Goal: Find specific page/section: Find specific page/section

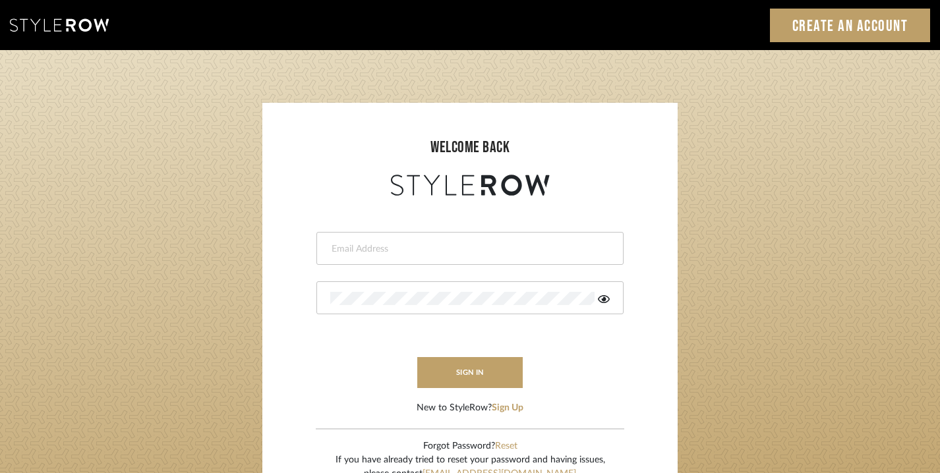
click at [473, 249] on input "email" at bounding box center [468, 249] width 276 height 13
type input "[EMAIL_ADDRESS][DOMAIN_NAME]"
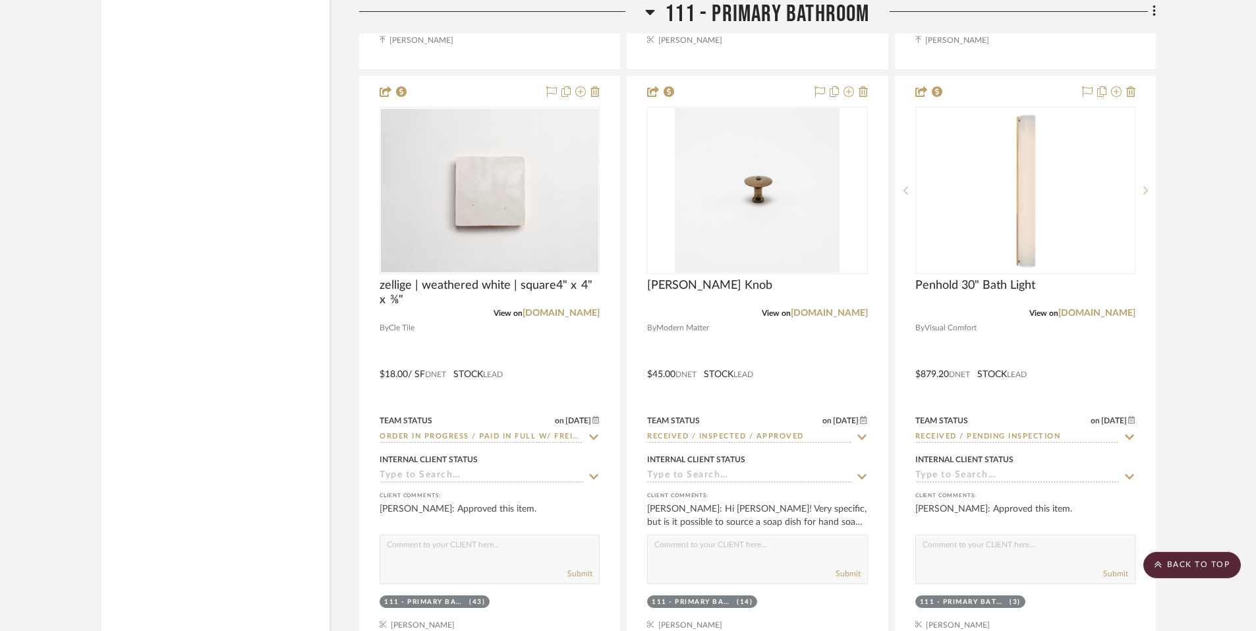
scroll to position [13900, 0]
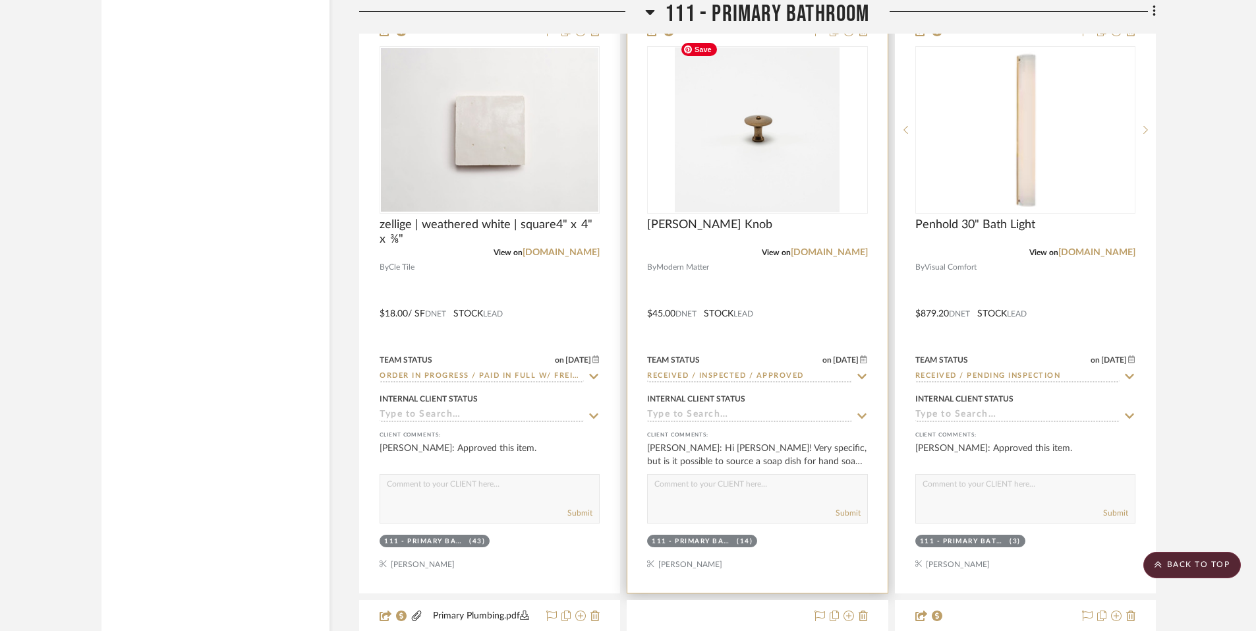
click at [0, 0] on img at bounding box center [0, 0] width 0 height 0
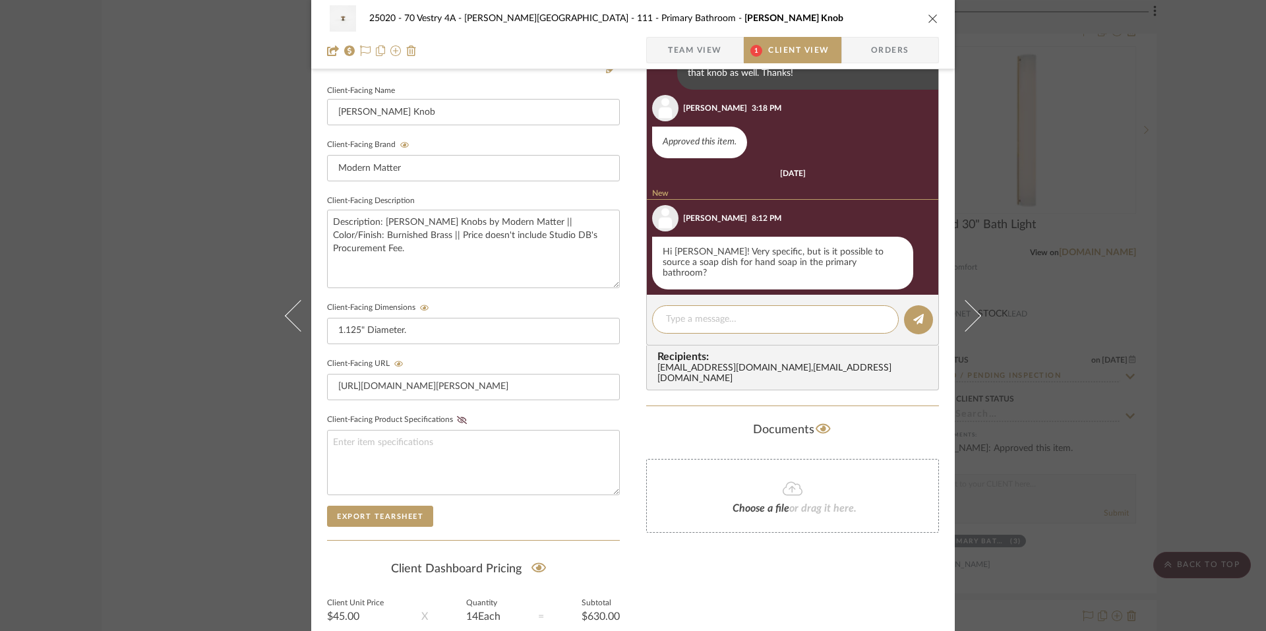
scroll to position [358, 0]
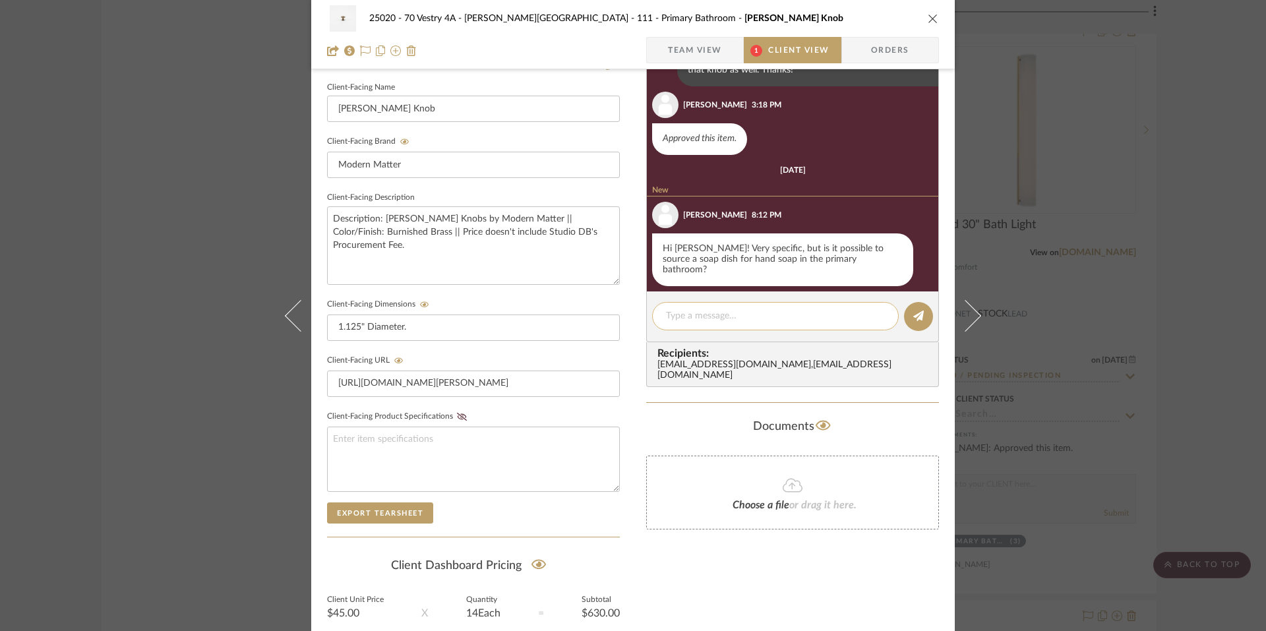
click at [751, 322] on textarea at bounding box center [775, 316] width 219 height 14
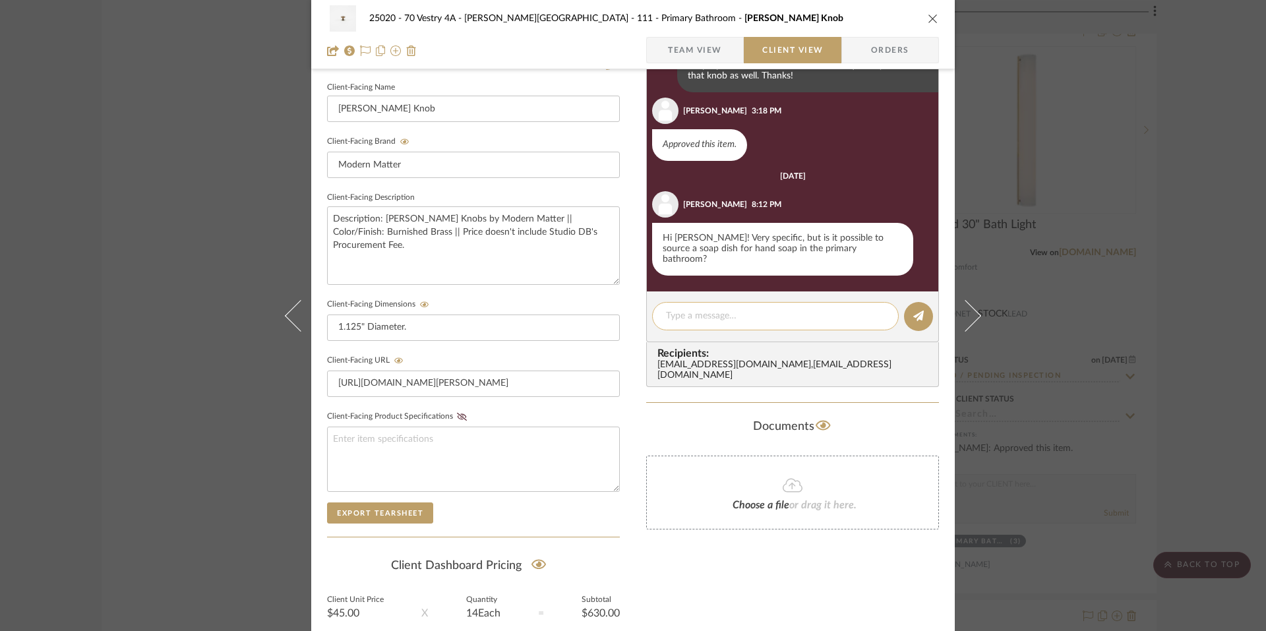
scroll to position [51, 0]
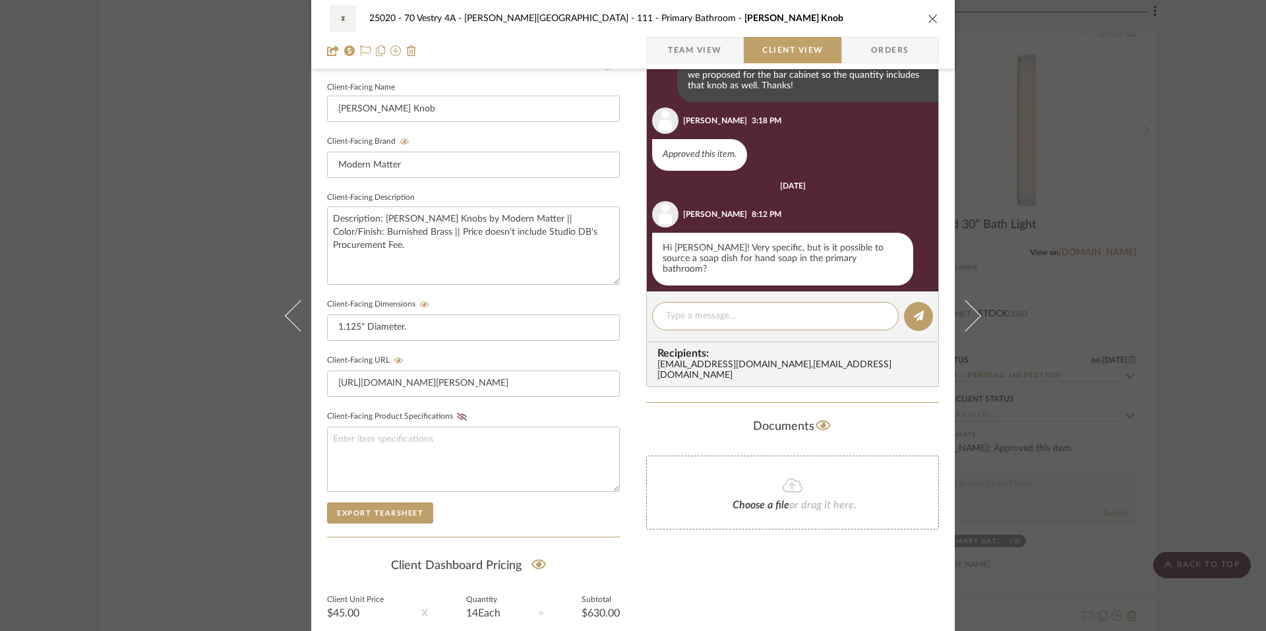
click at [1210, 278] on div "25020 - 70 Vestry 4A - [PERSON_NAME] 111 - Primary Bathroom [PERSON_NAME] Knob …" at bounding box center [633, 315] width 1266 height 631
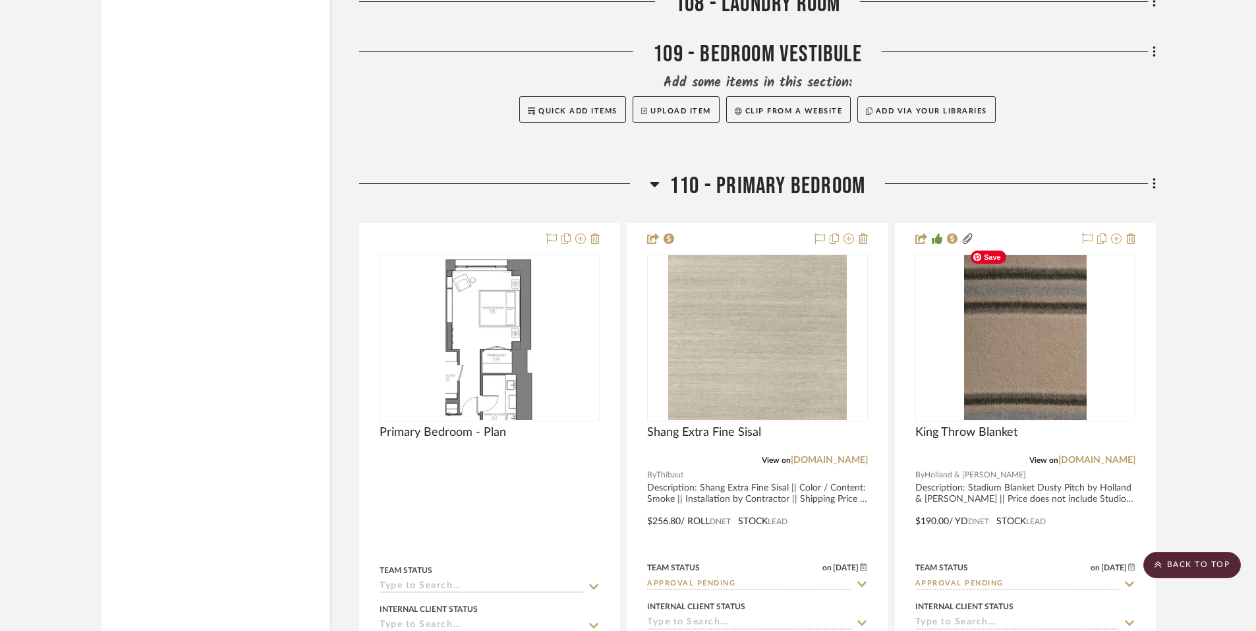
scroll to position [11296, 0]
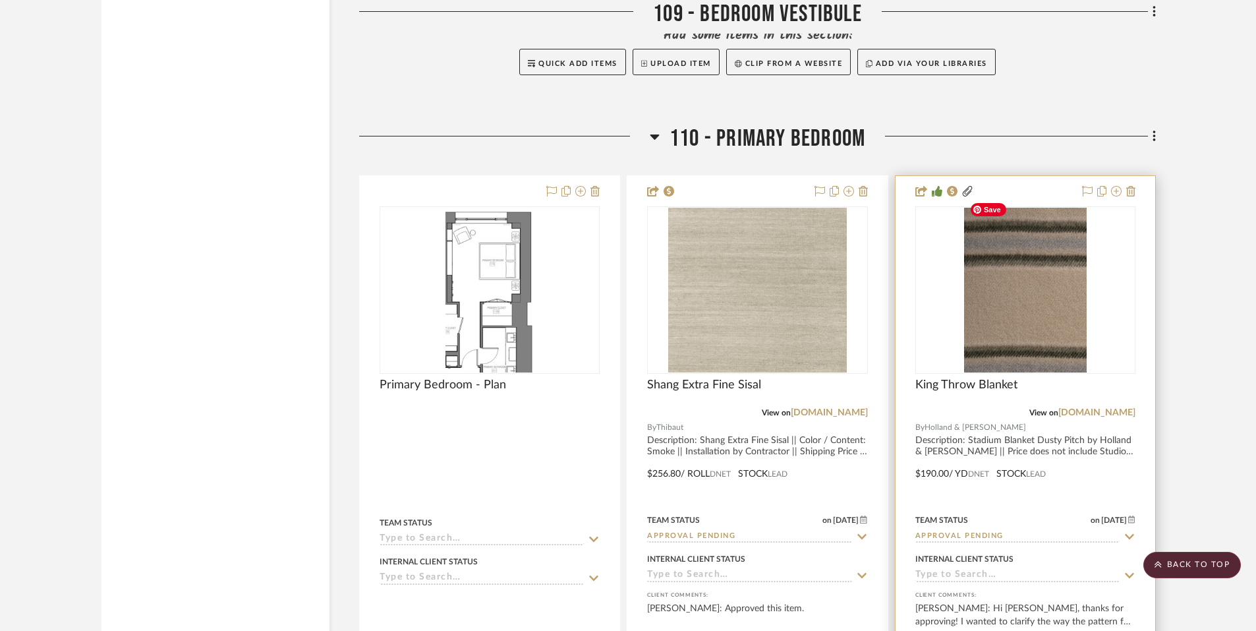
click at [1033, 255] on img "0" at bounding box center [1025, 290] width 123 height 165
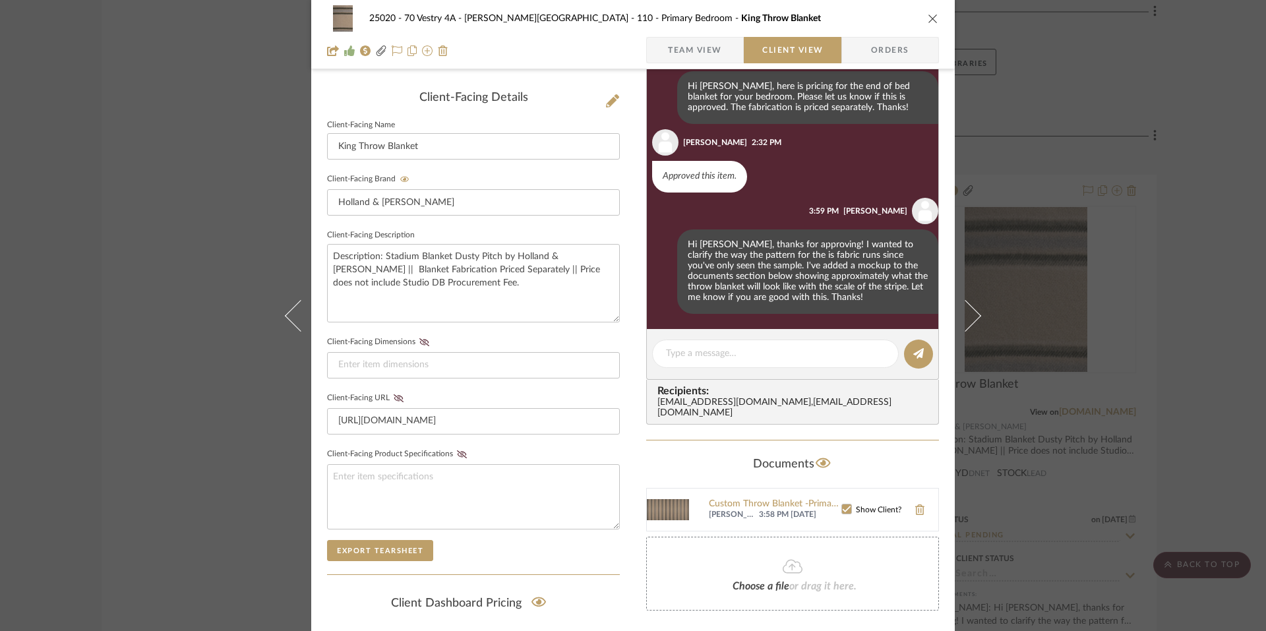
scroll to position [372, 0]
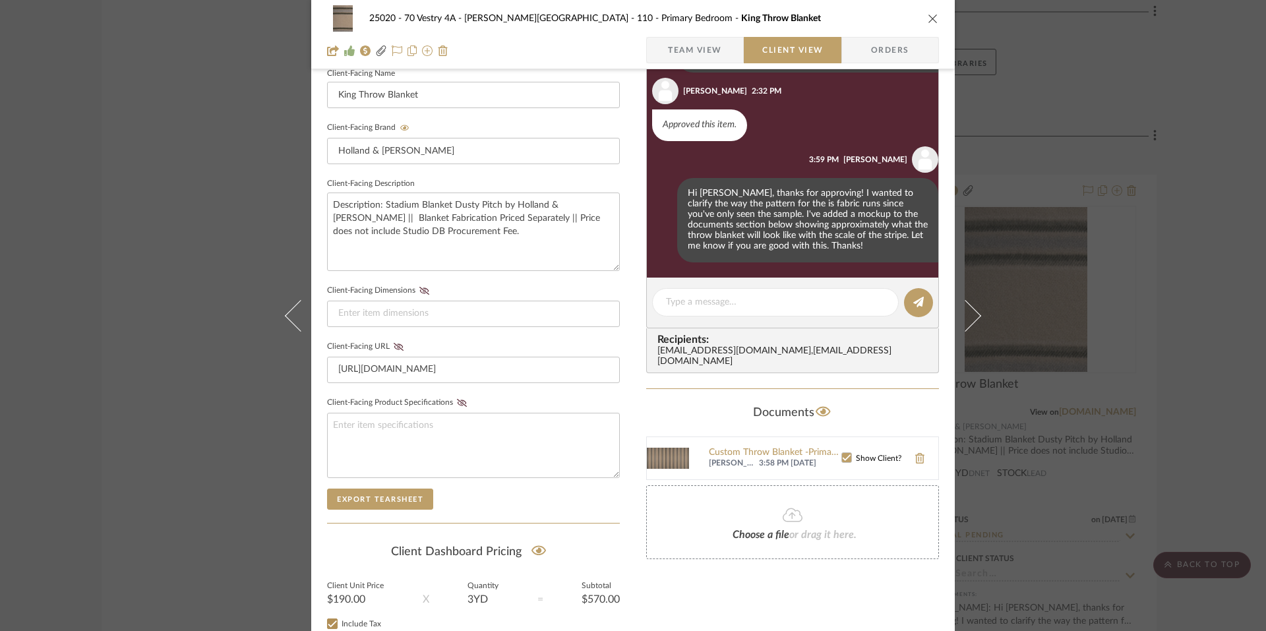
click at [922, 23] on div "25020 - 70 Vestry 4A - [PERSON_NAME] 110 - Primary Bedroom King Throw Blanket" at bounding box center [633, 18] width 612 height 26
click at [931, 17] on icon "close" at bounding box center [932, 18] width 11 height 11
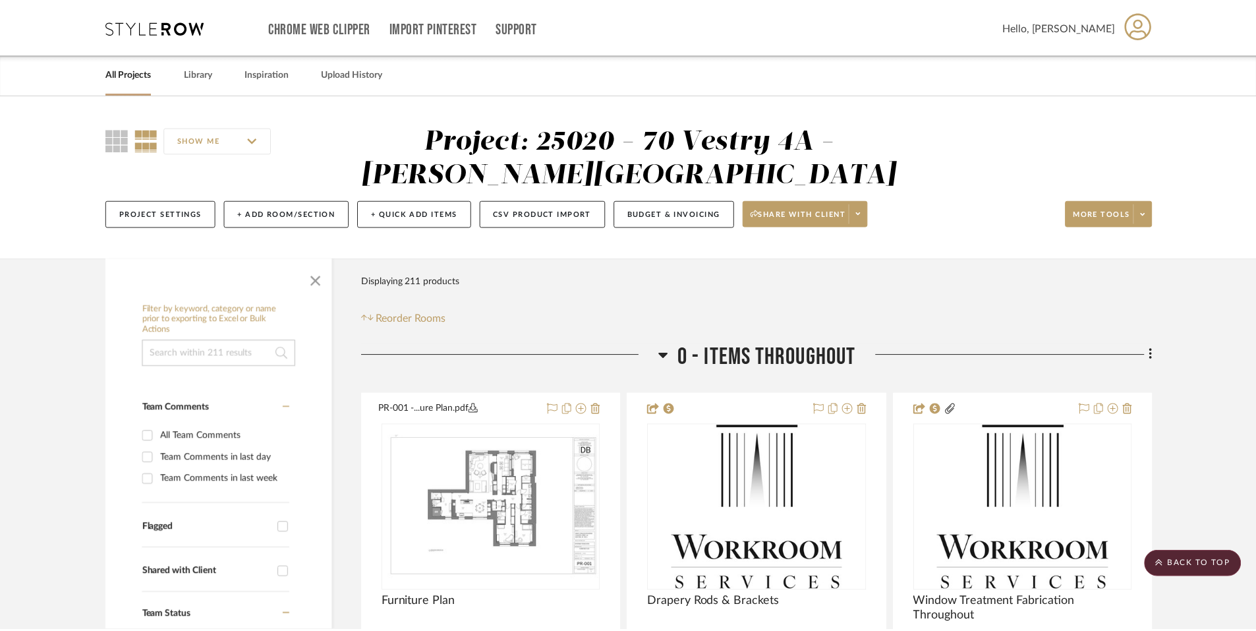
scroll to position [11296, 0]
